Goal: Task Accomplishment & Management: Manage account settings

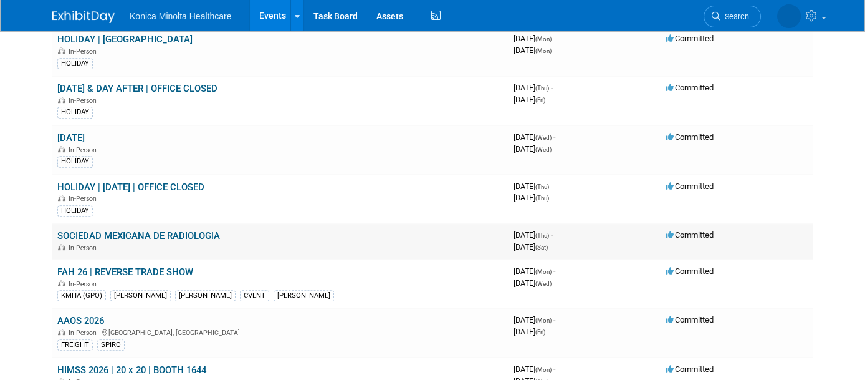
scroll to position [1013, 0]
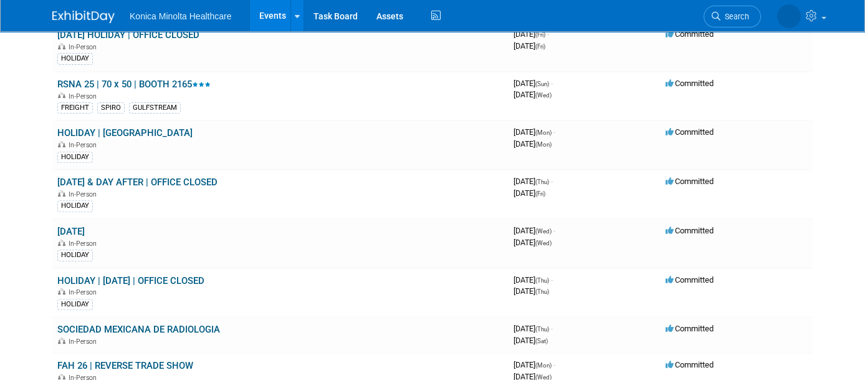
click at [136, 79] on link "RSNA 25 | 70 x 50 | BOOTH 2165" at bounding box center [133, 84] width 153 height 11
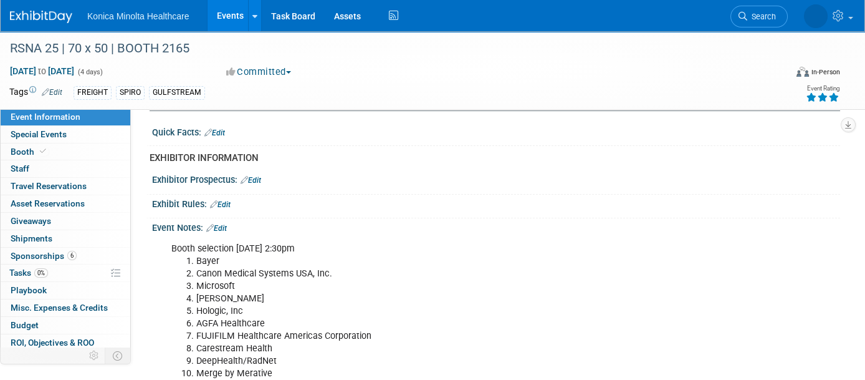
scroll to position [467, 0]
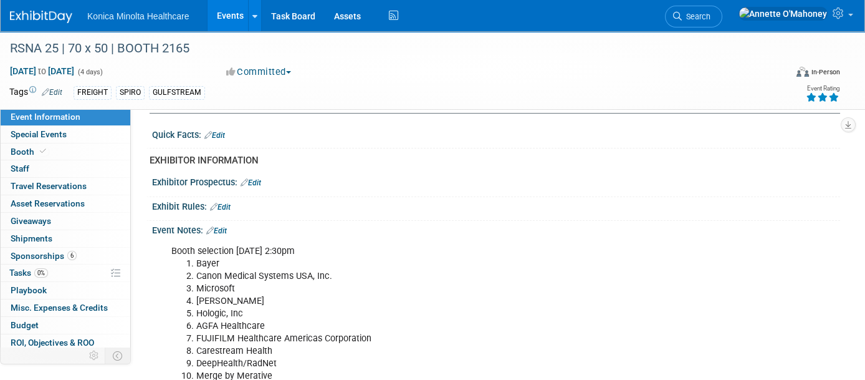
click at [261, 181] on link "Edit" at bounding box center [251, 182] width 21 height 9
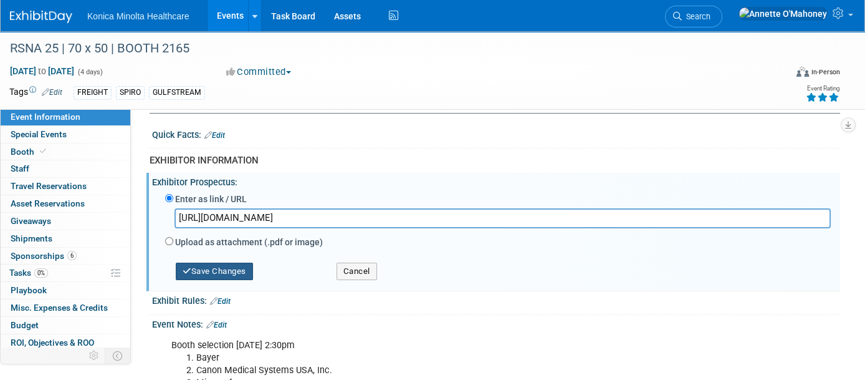
type input "[URL][DOMAIN_NAME]"
click at [221, 264] on button "Save Changes" at bounding box center [214, 270] width 77 height 17
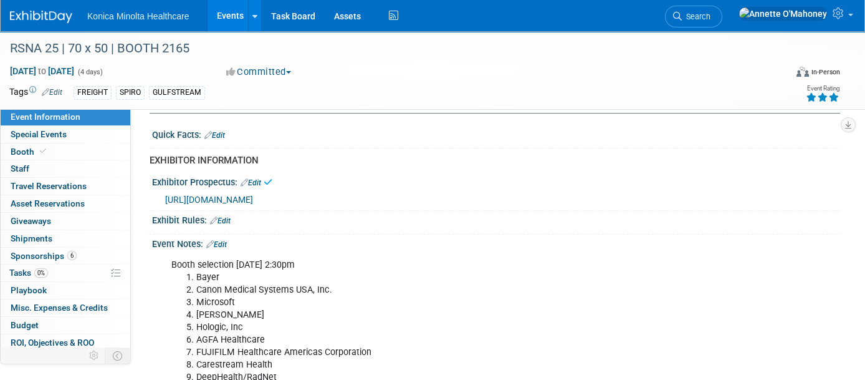
click at [227, 249] on div "Booth selection [DATE] 2:30pm Bayer Canon Medical Systems USA, Inc. Microsoft […" at bounding box center [494, 252] width 672 height 6
click at [224, 241] on link "Edit" at bounding box center [216, 244] width 21 height 9
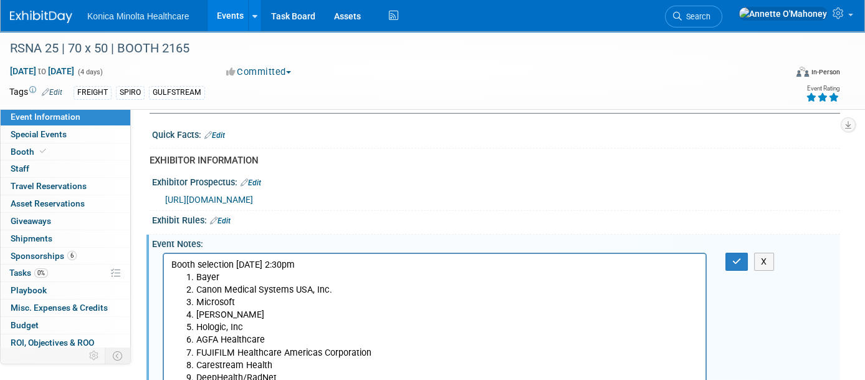
scroll to position [0, 0]
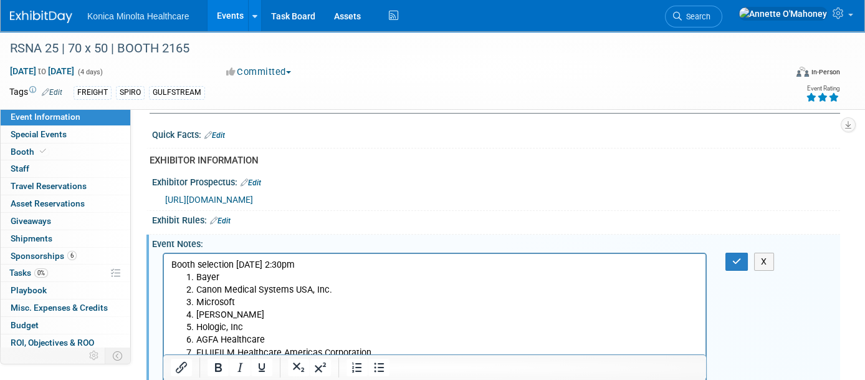
drag, startPoint x: 171, startPoint y: 262, endPoint x: 419, endPoint y: 360, distance: 266.1
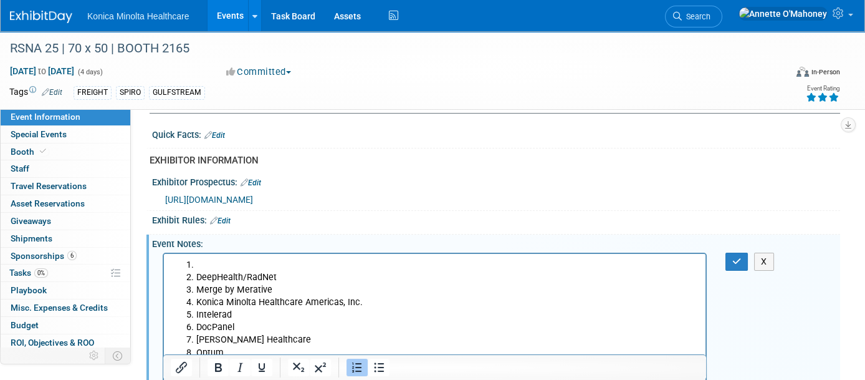
drag, startPoint x: 196, startPoint y: 264, endPoint x: 182, endPoint y: 263, distance: 14.3
click at [182, 263] on ol "DeepHealth/RadNet Merge by Merative Konica Minolta Healthcare Americas, Inc. In…" at bounding box center [434, 376] width 527 height 237
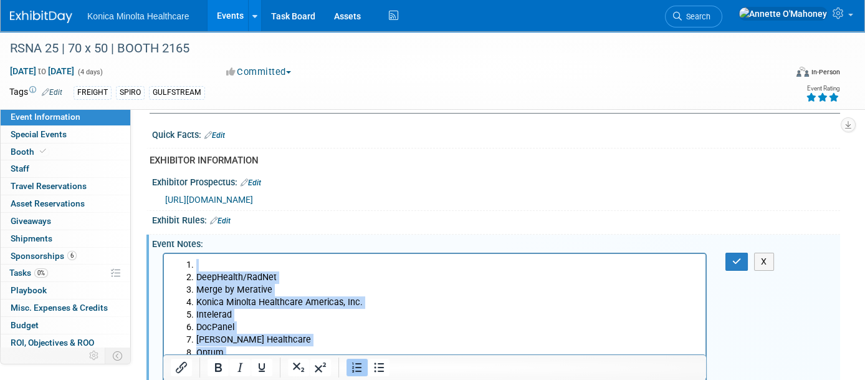
drag, startPoint x: 182, startPoint y: 263, endPoint x: 315, endPoint y: 369, distance: 169.8
click at [315, 369] on ol "DeepHealth/RadNet Merge by Merative Konica Minolta Healthcare Americas, Inc. In…" at bounding box center [434, 376] width 527 height 237
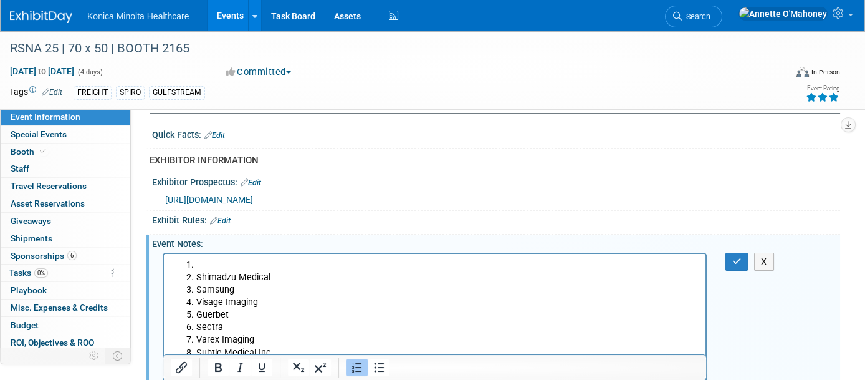
drag, startPoint x: 416, startPoint y: 325, endPoint x: 406, endPoint y: 324, distance: 10.0
click at [406, 324] on li "Sectra" at bounding box center [447, 326] width 502 height 12
drag, startPoint x: 246, startPoint y: 302, endPoint x: 163, endPoint y: 247, distance: 99.9
click at [164, 253] on html "Shimadzu Medical Samsung Visage Imaging Guerbet Sectra Varex Imaging Subtle Med…" at bounding box center [435, 330] width 542 height 155
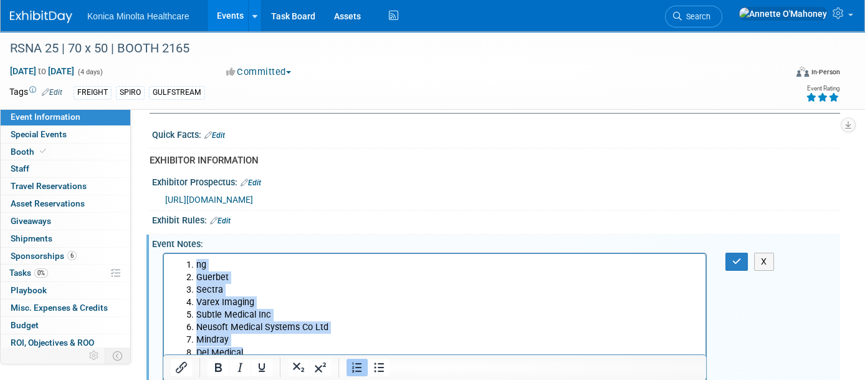
drag, startPoint x: 269, startPoint y: 347, endPoint x: 150, endPoint y: 257, distance: 149.1
click at [164, 257] on html "ng Guerbet Sectra Varex Imaging Subtle Medical Inc Neusoft Medical Systems Co L…" at bounding box center [435, 312] width 542 height 118
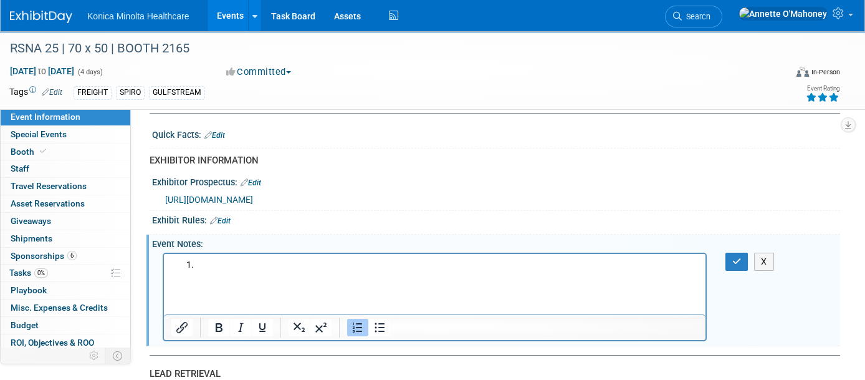
click at [166, 262] on html at bounding box center [435, 268] width 542 height 30
drag, startPoint x: 214, startPoint y: 267, endPoint x: 173, endPoint y: 259, distance: 42.0
click at [173, 259] on ol "Rich Text Area. Press ALT-0 for help." at bounding box center [434, 264] width 527 height 12
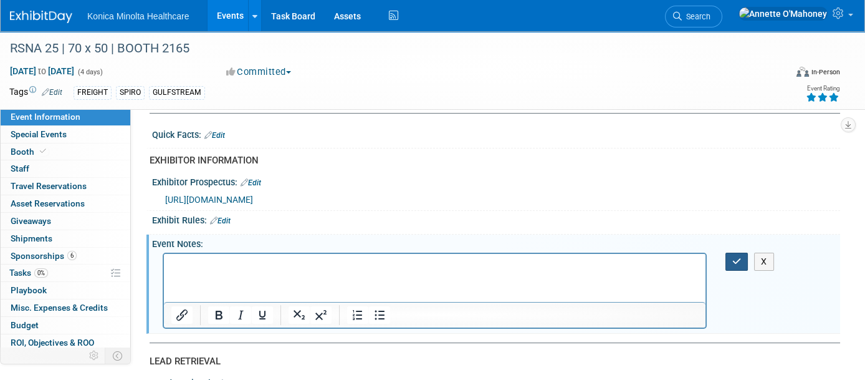
click at [739, 261] on button "button" at bounding box center [736, 261] width 23 height 18
